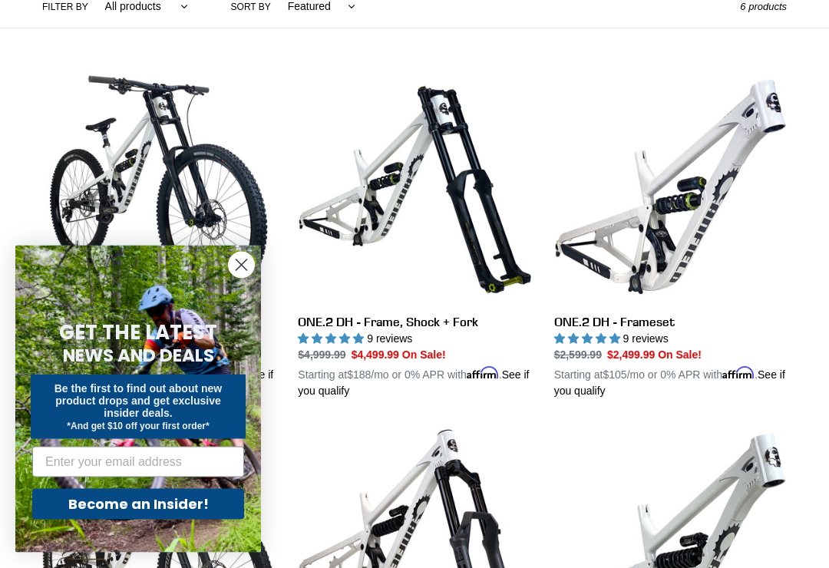
click at [231, 279] on icon "Close dialog" at bounding box center [241, 265] width 27 height 27
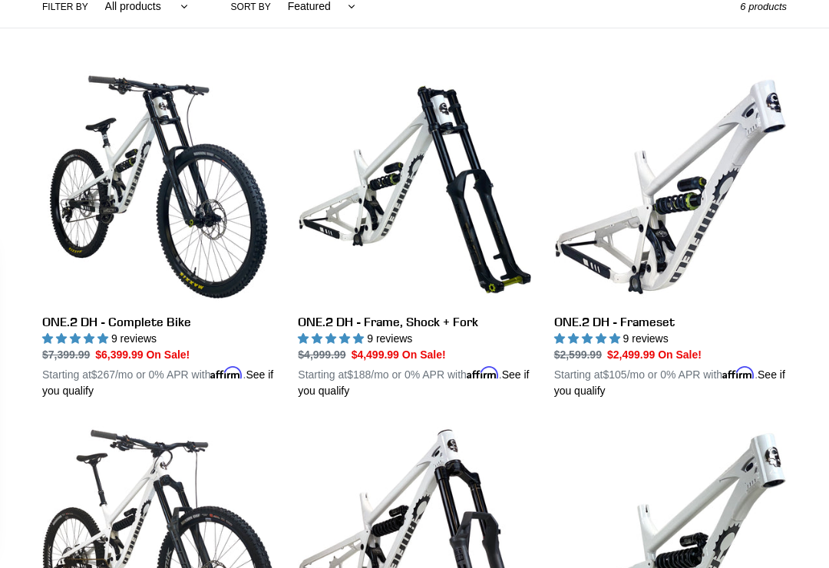
click at [228, 299] on div "Close dialog GET THE LATEST NEWS AND DEALS Be the first to find out about new p…" at bounding box center [138, 399] width 276 height 338
click at [4, 306] on div "ONE.2 DH - Complete Bike ONE.2 DH - Complete Bike 9 reviews Regular price $7,39…" at bounding box center [414, 421] width 829 height 700
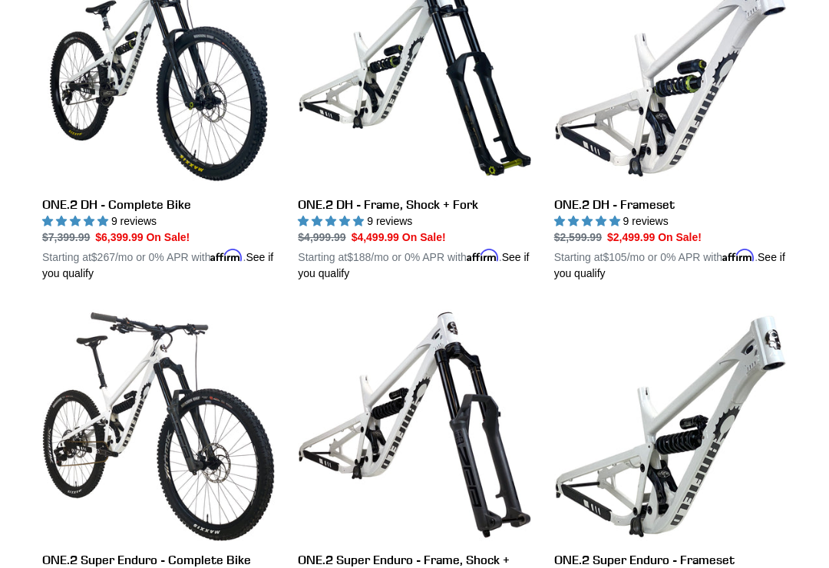
scroll to position [458, 0]
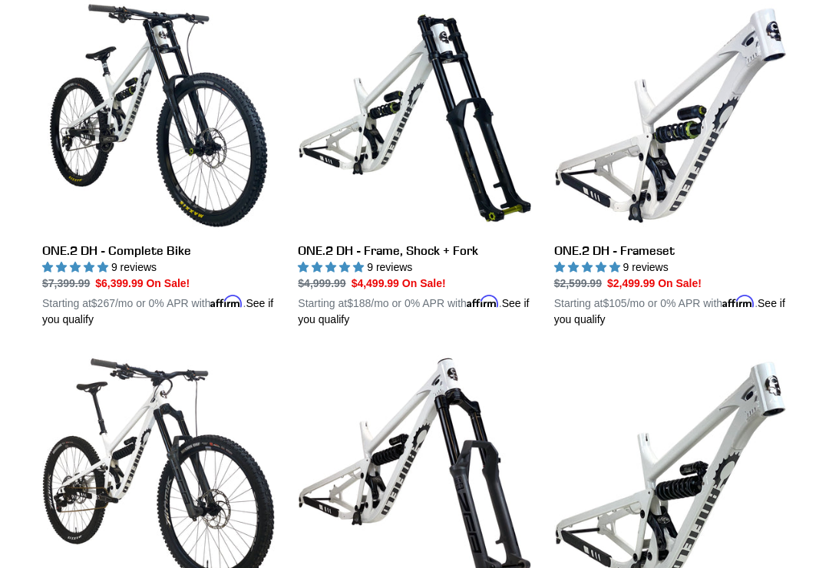
click at [79, 243] on link "ONE.2 DH - Complete Bike" at bounding box center [158, 163] width 233 height 329
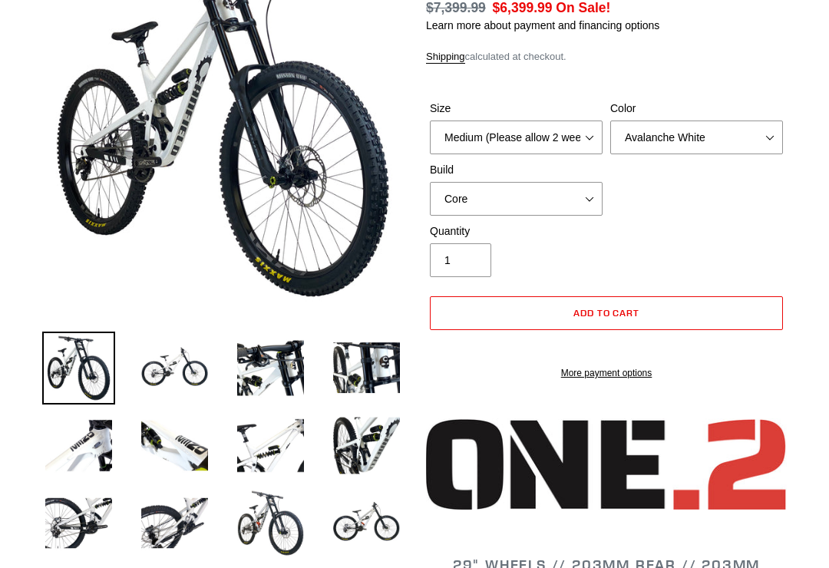
select select "highest-rating"
click at [154, 347] on img at bounding box center [174, 368] width 73 height 73
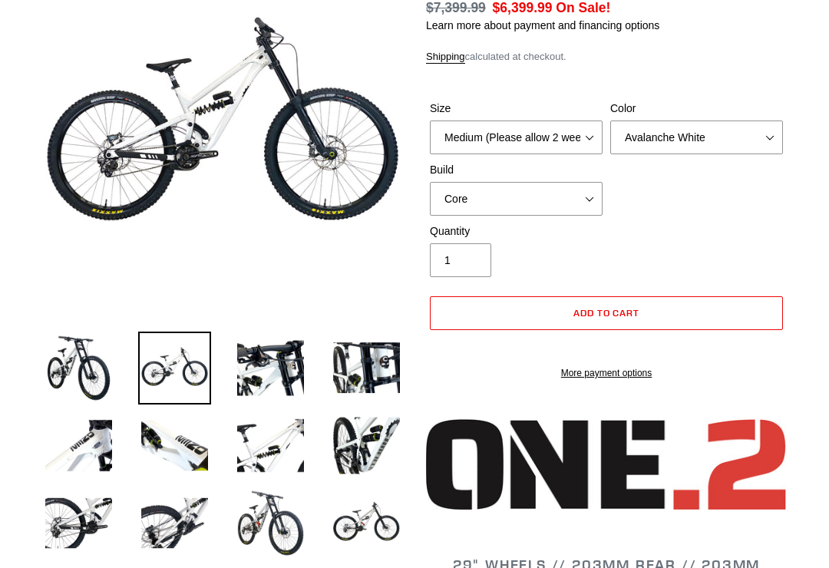
click at [231, 361] on li at bounding box center [259, 372] width 96 height 78
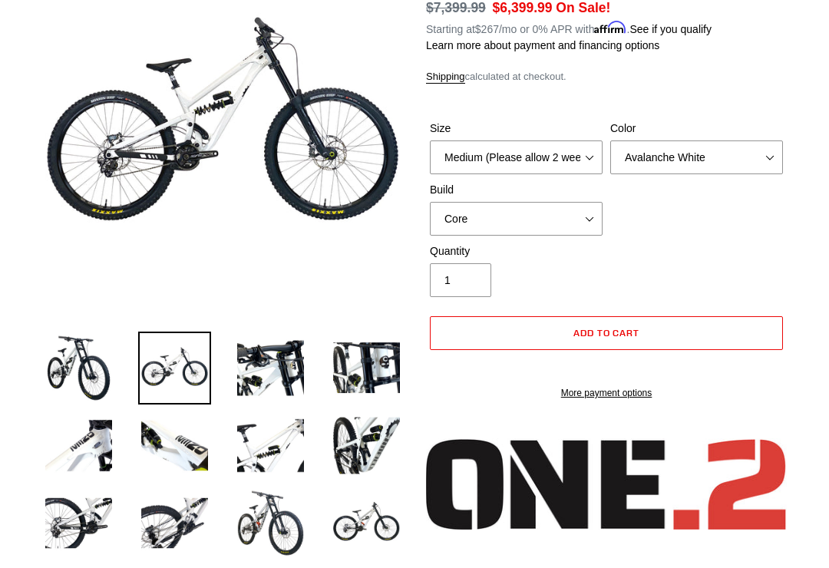
click at [260, 369] on img at bounding box center [270, 368] width 73 height 73
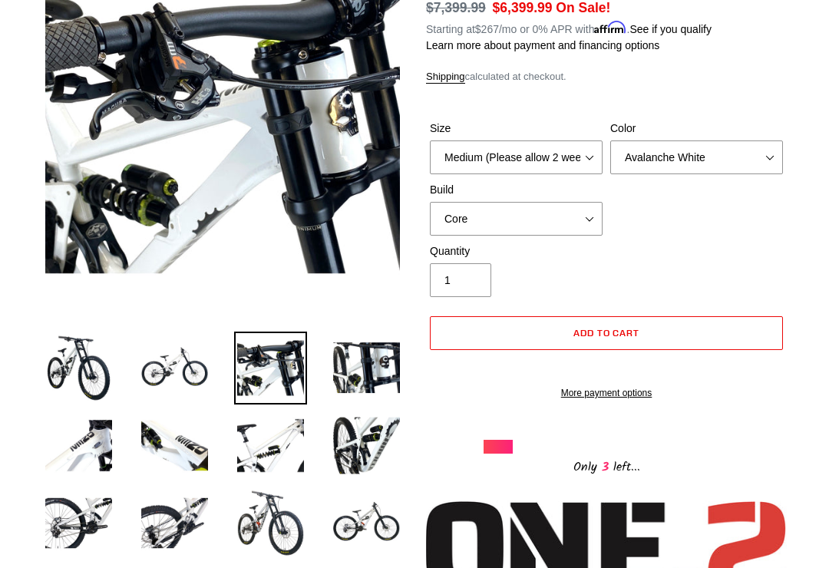
click at [336, 363] on img at bounding box center [366, 368] width 73 height 73
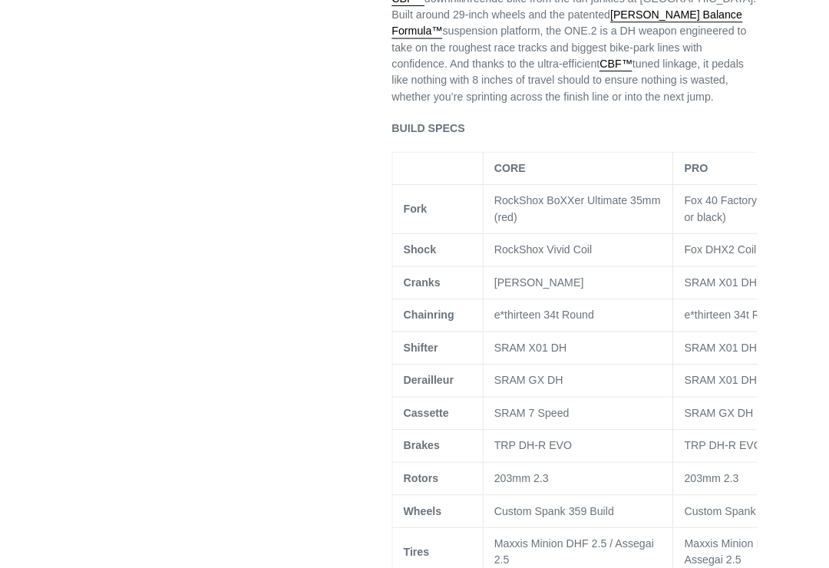
scroll to position [928, 0]
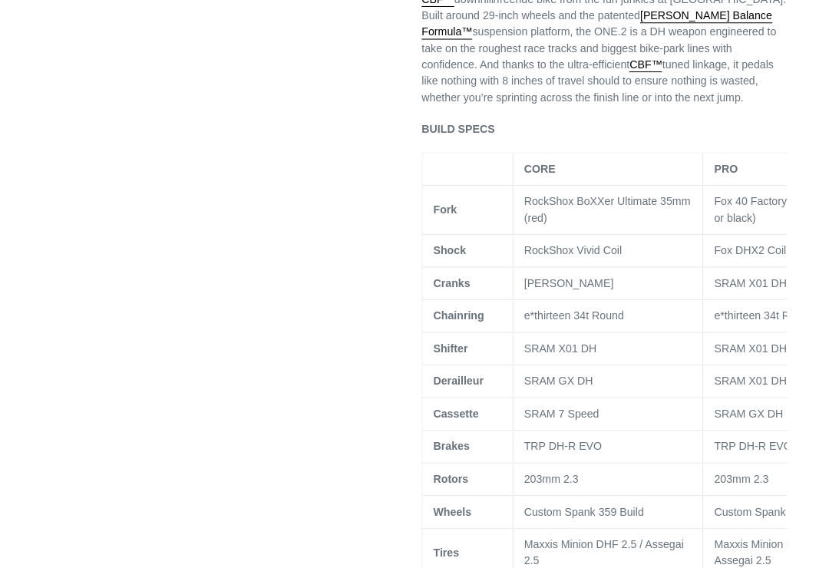
click at [749, 220] on span "Fox 40 Factory (orange or black)" at bounding box center [771, 206] width 112 height 28
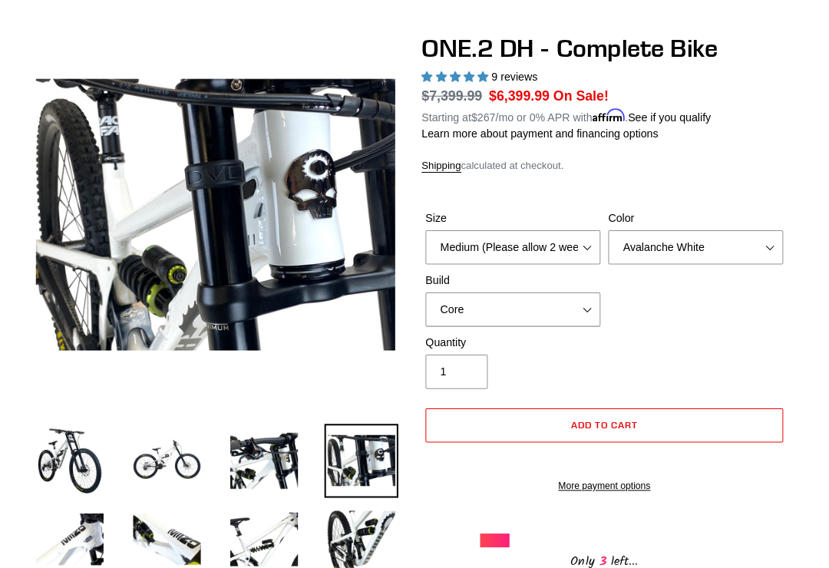
scroll to position [124, 0]
click at [45, 442] on img at bounding box center [78, 455] width 73 height 73
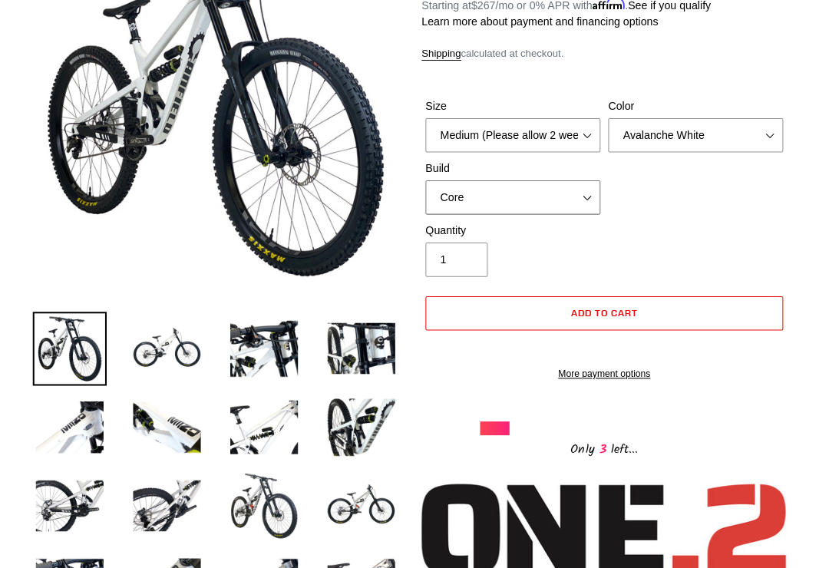
click at [562, 185] on select "Core Pro" at bounding box center [516, 195] width 173 height 34
select select "Pro"
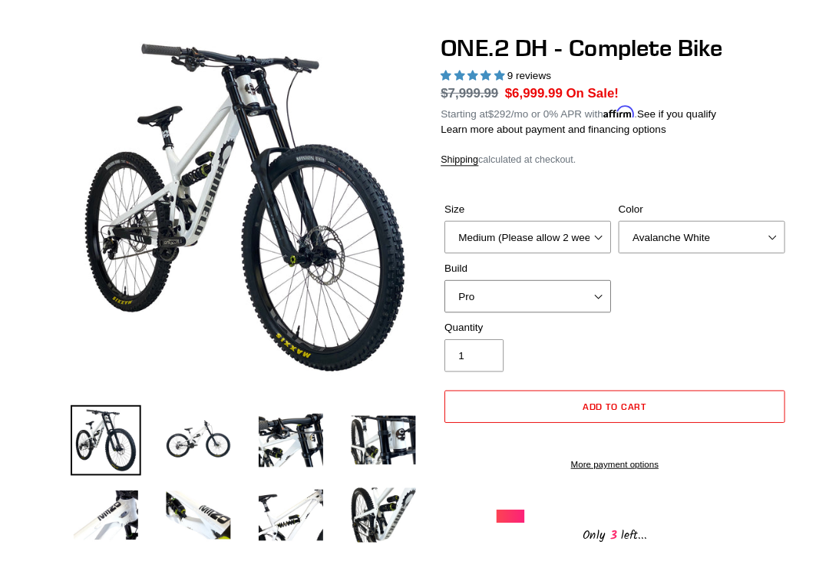
scroll to position [127, 0]
